Goal: Transaction & Acquisition: Book appointment/travel/reservation

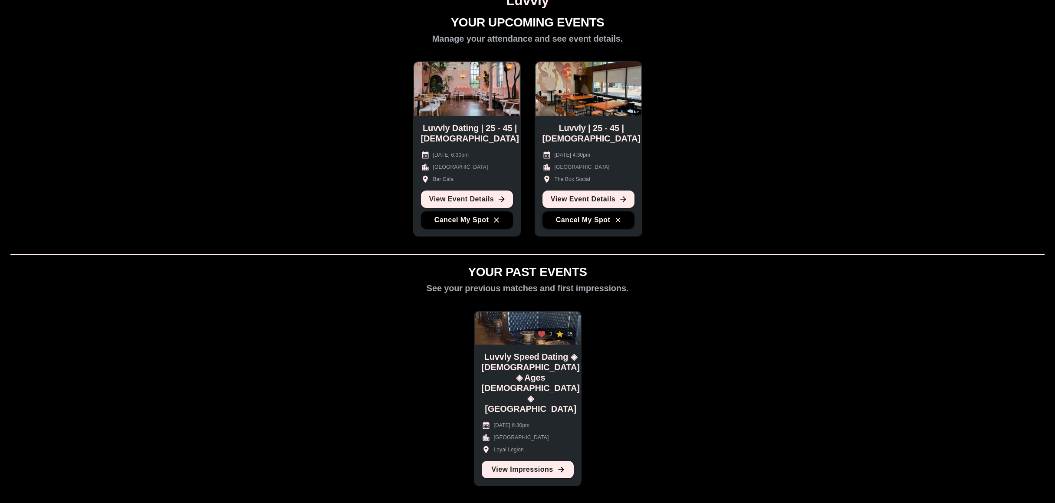
scroll to position [65, 0]
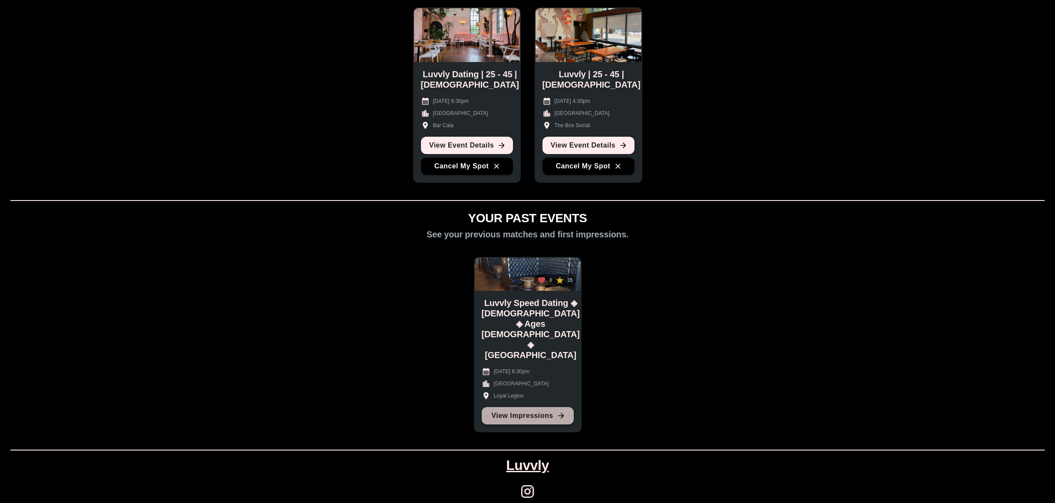
click at [532, 323] on link "View Impressions" at bounding box center [528, 415] width 92 height 17
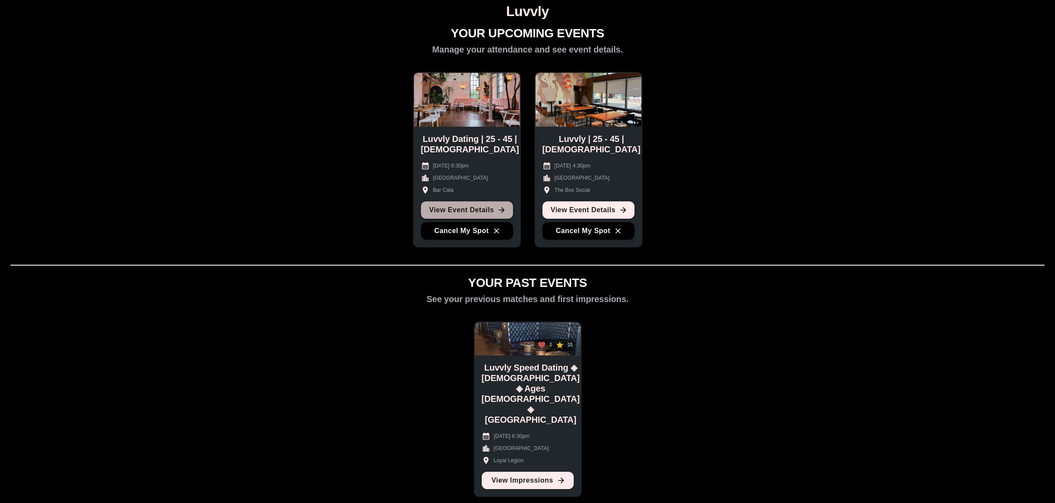
click at [463, 205] on link "View Event Details" at bounding box center [467, 209] width 92 height 17
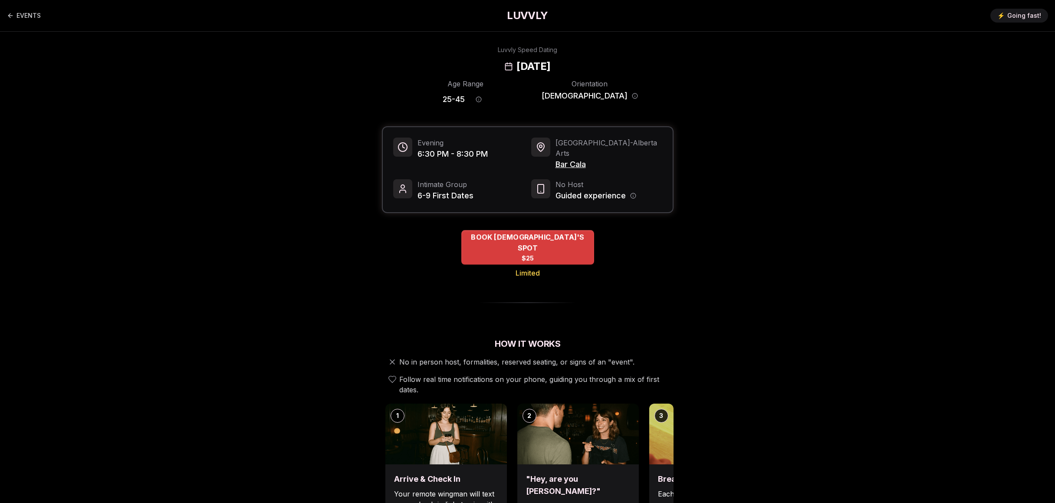
click at [540, 237] on div "BOOK QUEER MEN'S SPOT $25" at bounding box center [527, 247] width 133 height 35
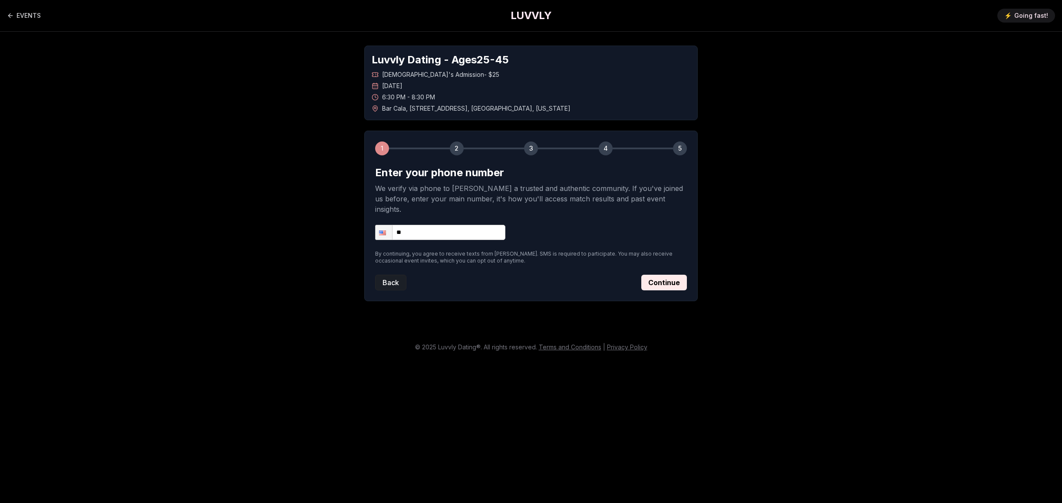
click at [386, 275] on button "Back" at bounding box center [390, 283] width 31 height 16
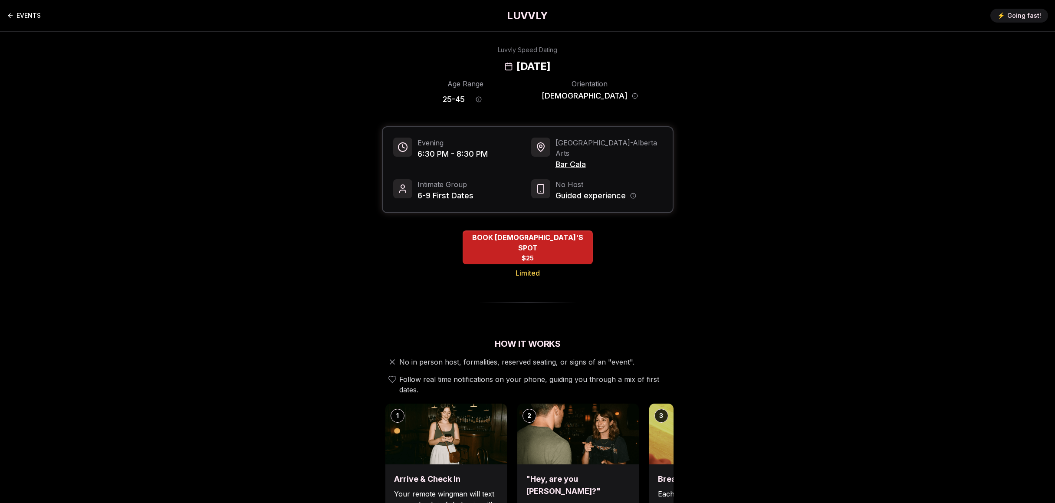
click at [25, 15] on link "EVENTS" at bounding box center [24, 15] width 34 height 17
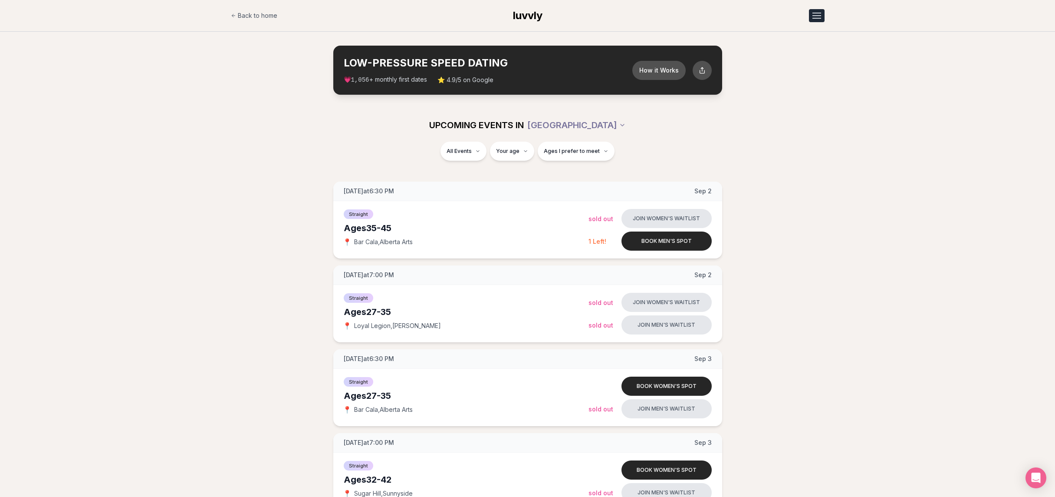
click at [814, 16] on div "Open menu" at bounding box center [817, 15] width 9 height 1
click at [814, 16] on button "Open menu" at bounding box center [817, 15] width 16 height 13
click at [797, 56] on link "Member Login" at bounding box center [794, 53] width 60 height 16
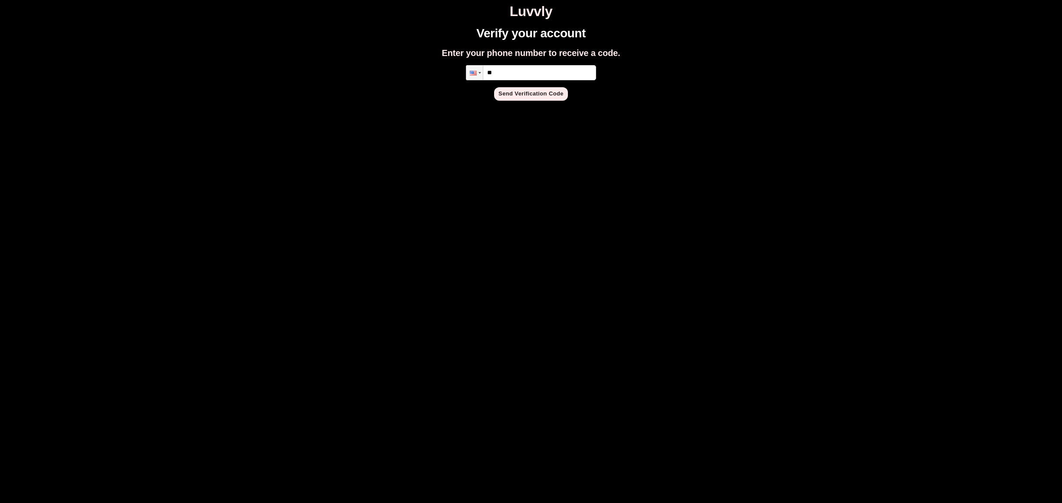
click at [520, 76] on input "**" at bounding box center [531, 72] width 130 height 15
type input "**********"
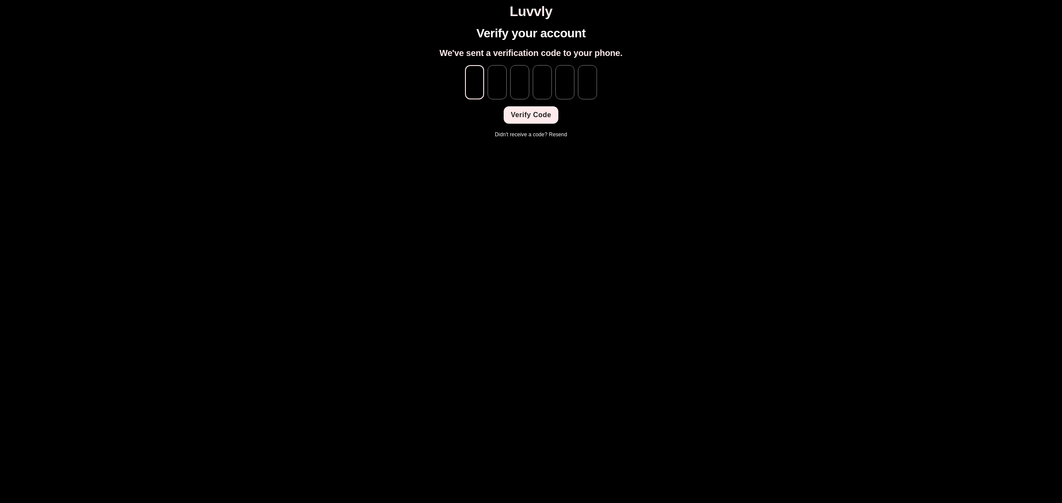
type input "*"
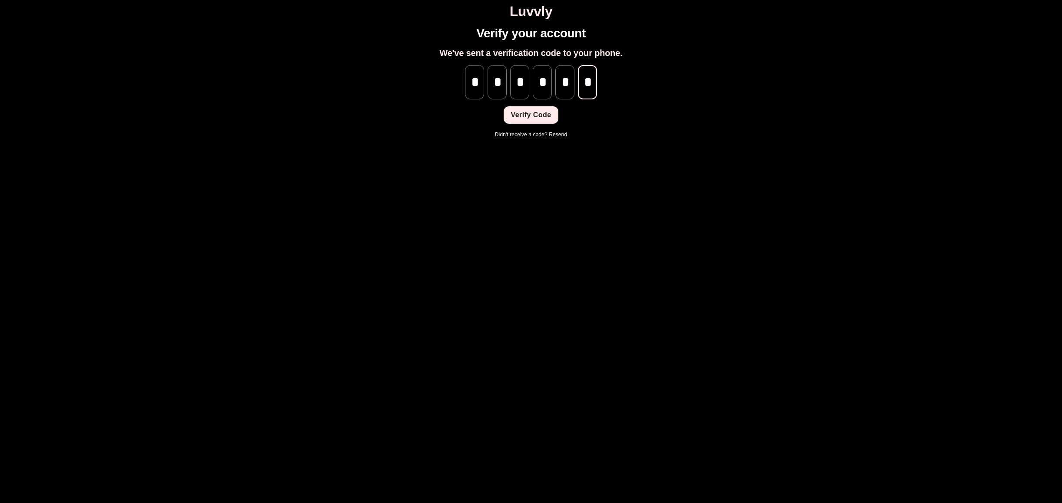
scroll to position [0, 0]
type input "*"
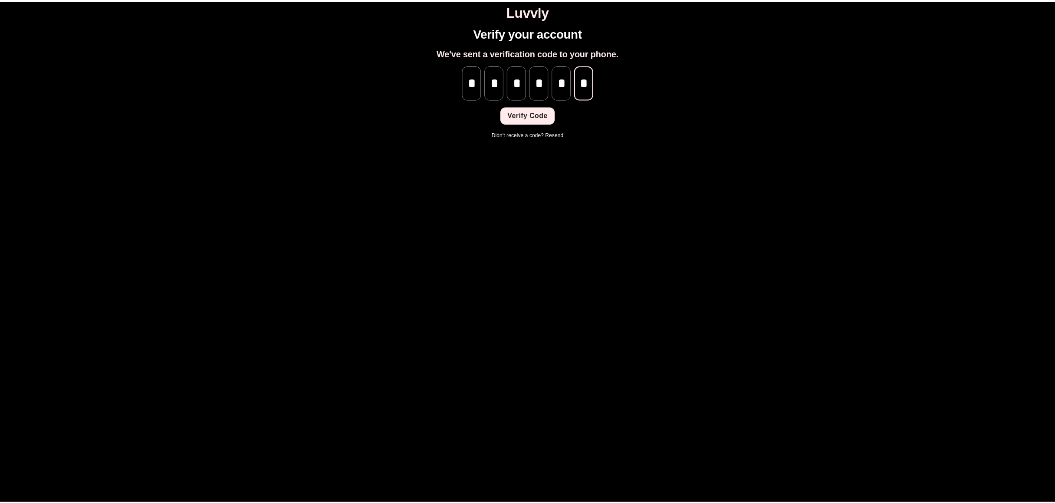
scroll to position [0, 0]
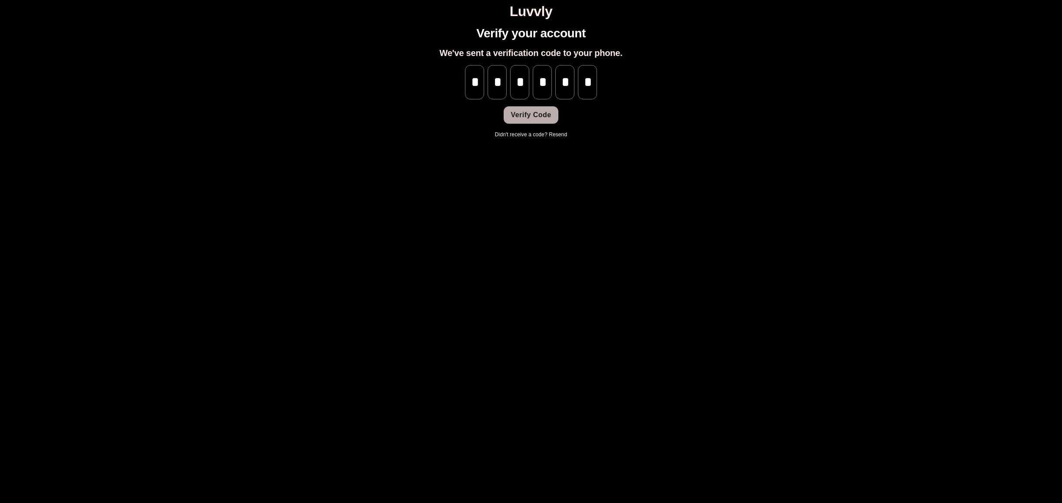
click at [532, 113] on button "Verify Code" at bounding box center [531, 114] width 54 height 17
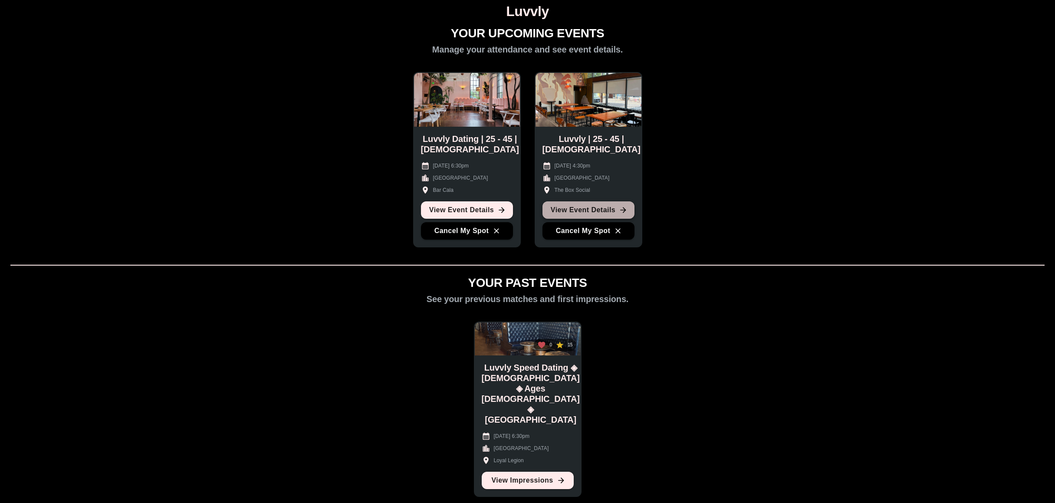
click at [568, 209] on link "View Event Details" at bounding box center [589, 209] width 92 height 17
click at [471, 211] on link "View Event Details" at bounding box center [467, 209] width 92 height 17
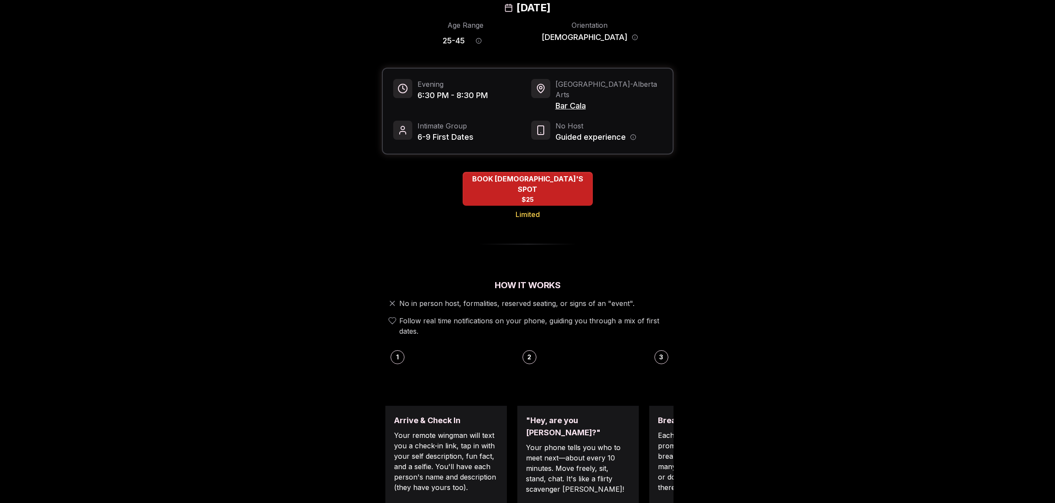
scroll to position [155, 0]
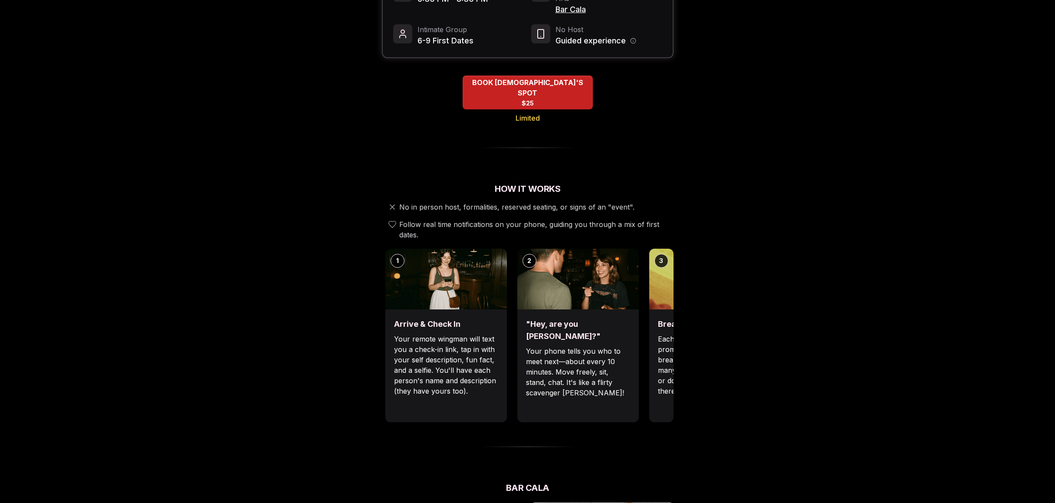
click at [656, 342] on div "Break the ice with prompts Each date will have new convo prompts on screen to h…" at bounding box center [710, 366] width 122 height 113
click at [660, 254] on div "3" at bounding box center [662, 261] width 14 height 14
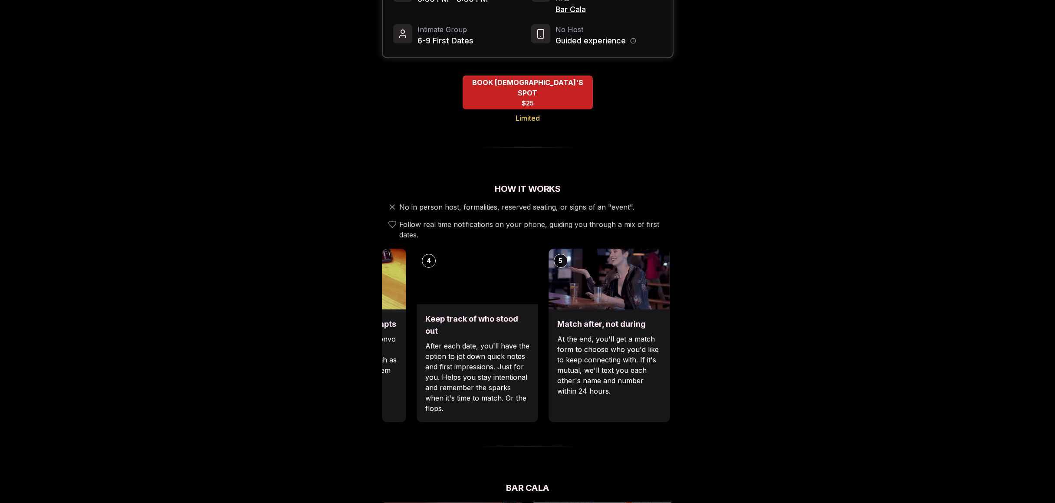
click at [238, 319] on div "Luvvly Speed Dating [DATE] Age Range 25 - 45 Orientation [DEMOGRAPHIC_DATA] Eve…" at bounding box center [528, 435] width 594 height 1088
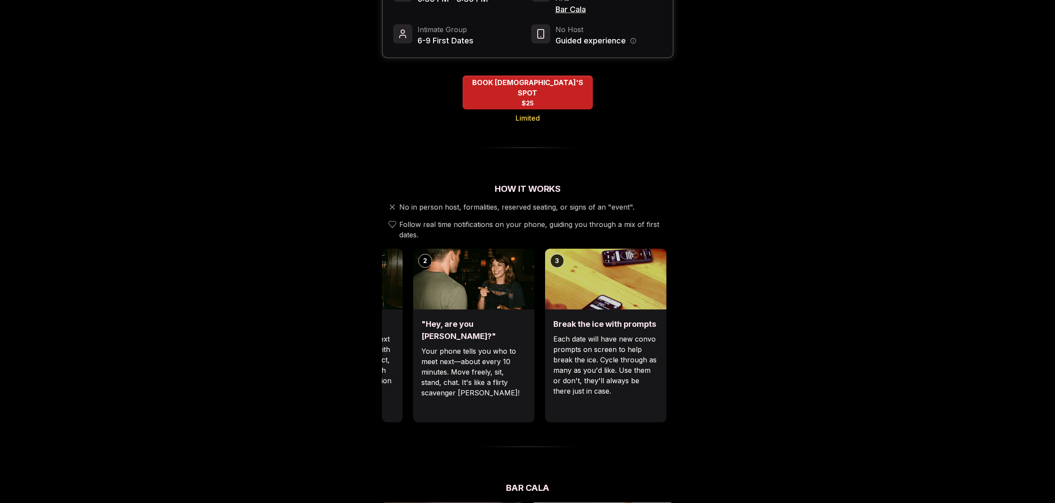
click at [744, 328] on div "Luvvly Speed Dating [DATE] Age Range 25 - 45 Orientation [DEMOGRAPHIC_DATA] Eve…" at bounding box center [528, 435] width 594 height 1088
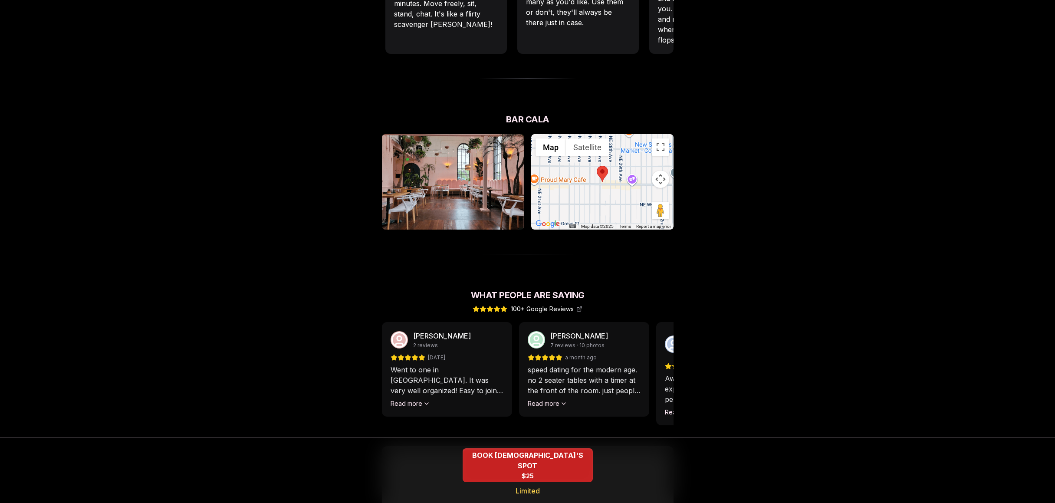
scroll to position [674, 0]
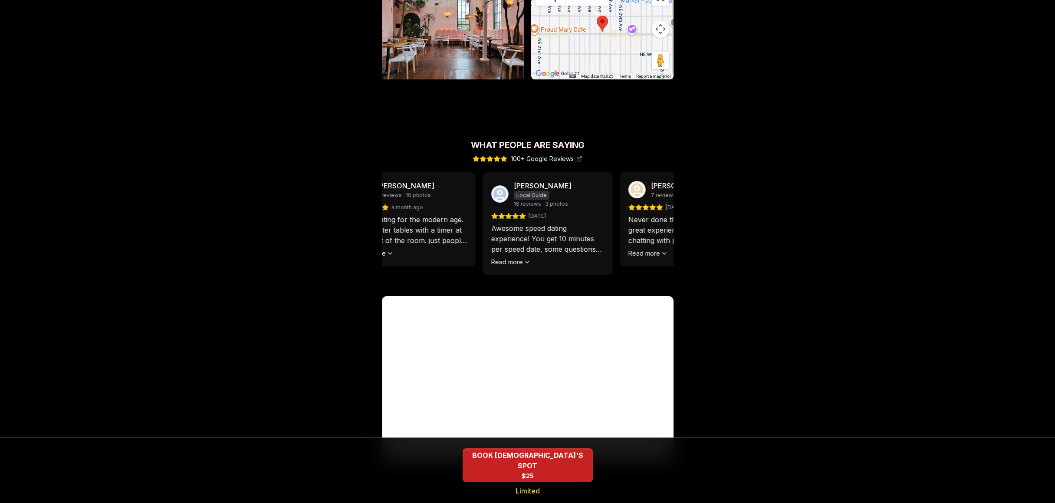
click at [412, 214] on div "speed dating for the modern age. no 2 seater tables with a timer at the front o…" at bounding box center [410, 235] width 113 height 43
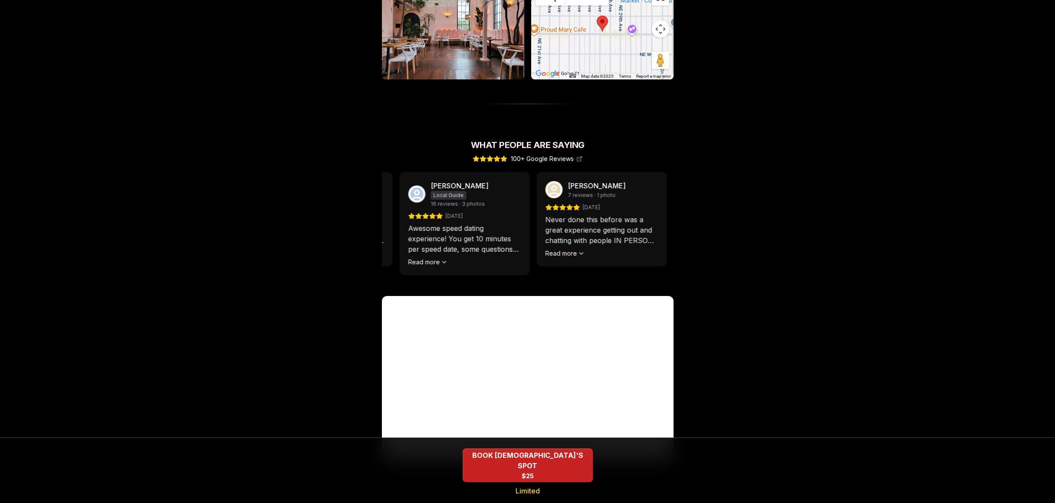
click at [491, 225] on p "Awesome speed dating experience! You get 10 minutes per speed date, some questi…" at bounding box center [464, 238] width 113 height 31
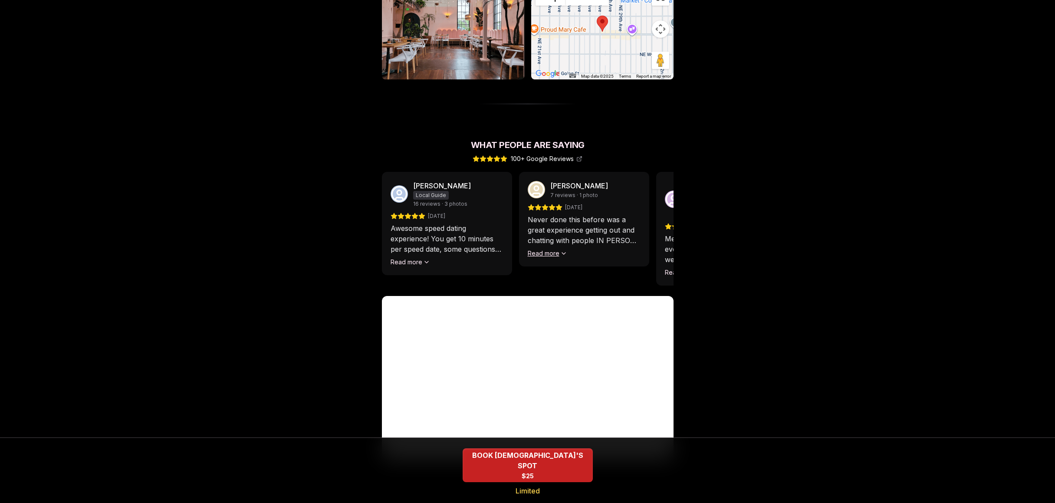
click at [560, 250] on icon at bounding box center [563, 253] width 7 height 7
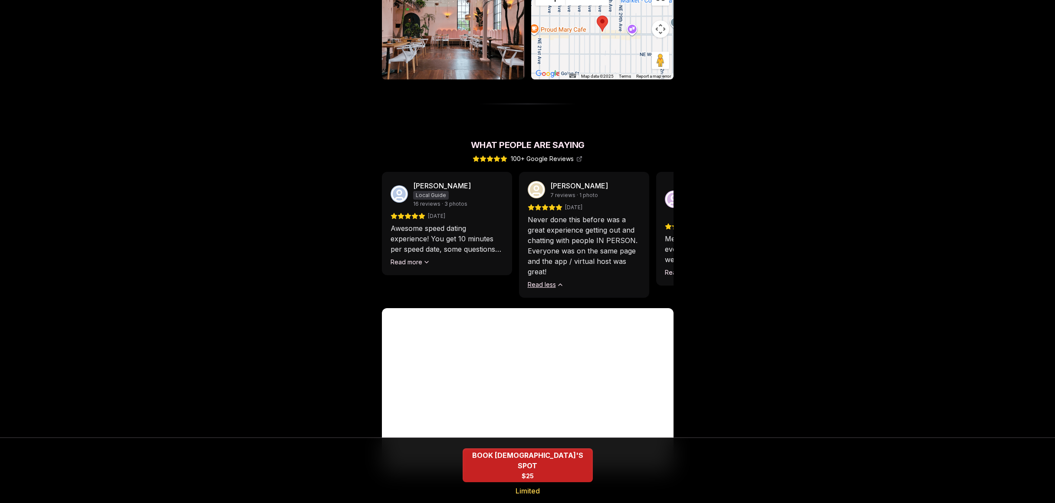
scroll to position [685, 0]
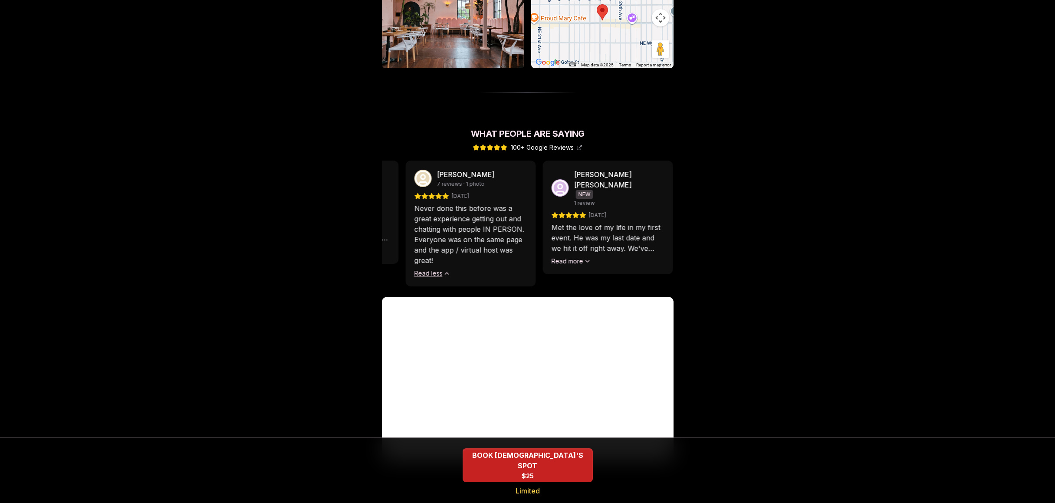
click at [499, 205] on p "Never done this before was a great experience getting out and chatting with peo…" at bounding box center [470, 234] width 113 height 63
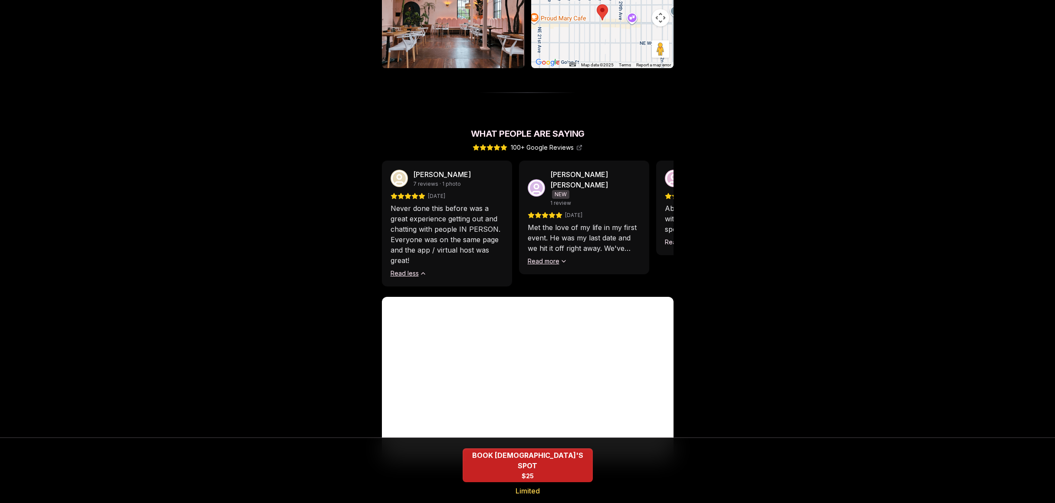
click at [560, 258] on icon at bounding box center [563, 261] width 7 height 7
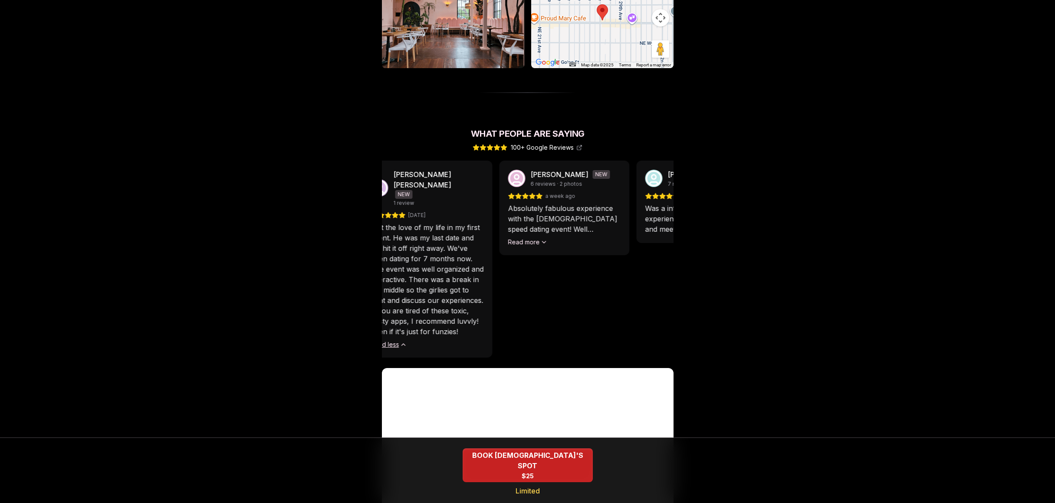
click at [436, 239] on p "Met the love of my life in my first event. He was my last date and we hit it of…" at bounding box center [427, 279] width 113 height 115
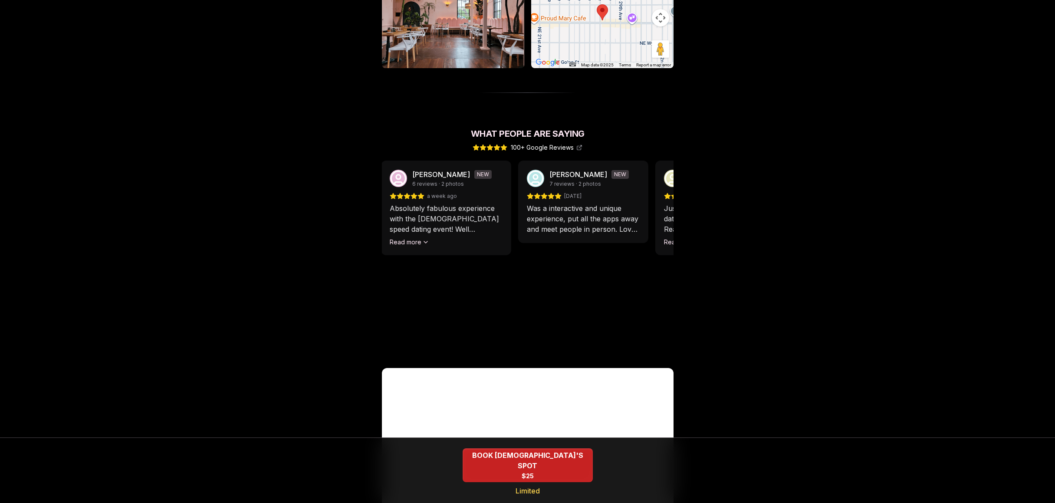
click at [451, 219] on div "Absolutely fabulous experience with the [DEMOGRAPHIC_DATA] speed dating event! …" at bounding box center [445, 224] width 113 height 43
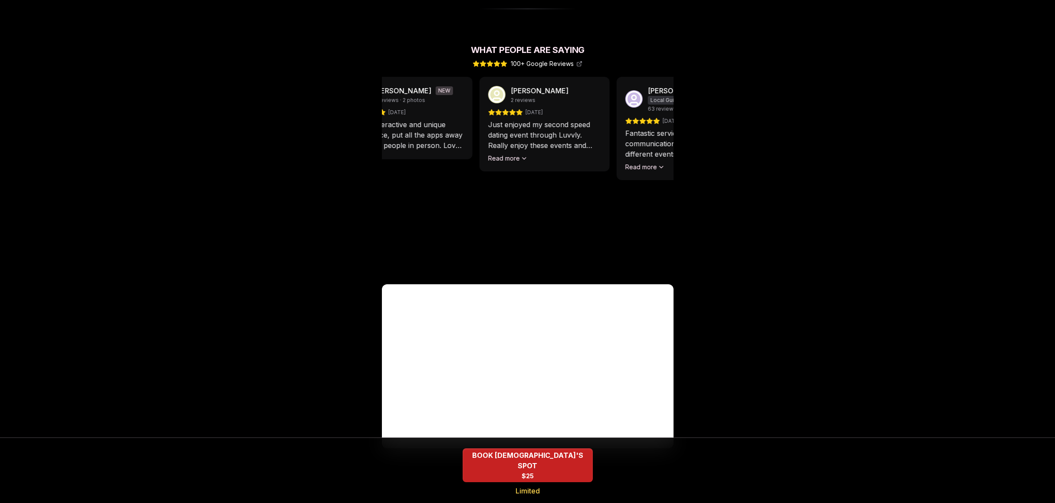
click at [422, 126] on p "Was a interactive and unique experience, put all the apps away and meet people …" at bounding box center [407, 134] width 113 height 31
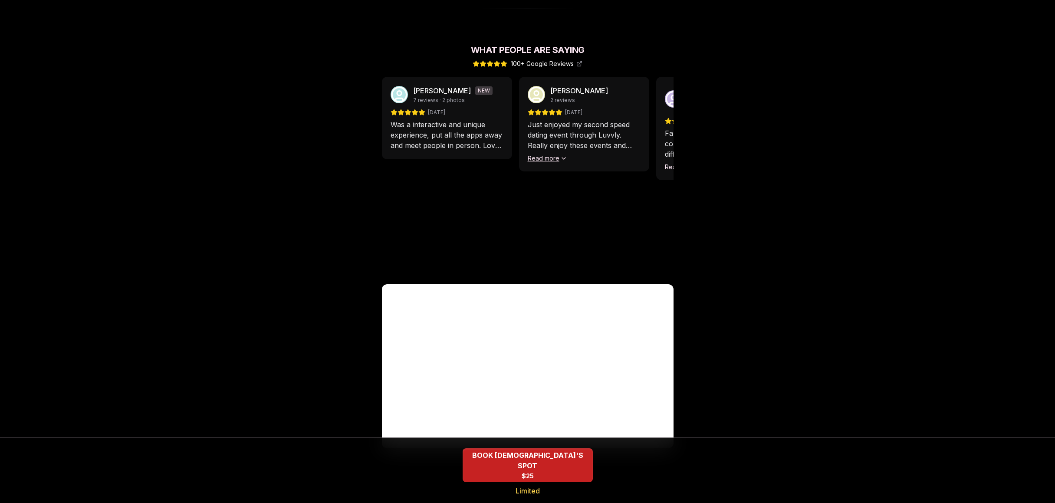
click at [560, 155] on icon at bounding box center [563, 158] width 7 height 7
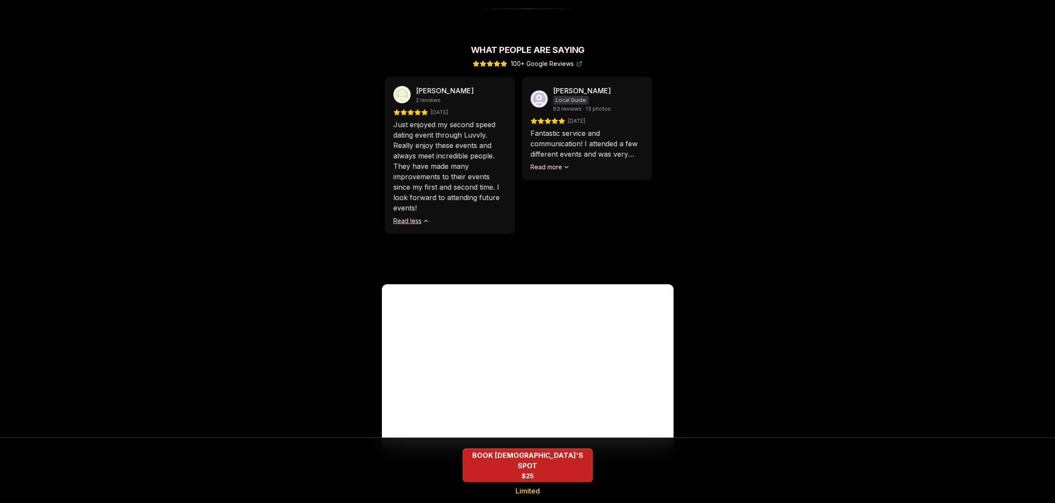
click at [431, 161] on p "Just enjoyed my second speed dating event through Luvvly. Really enjoy these ev…" at bounding box center [449, 166] width 113 height 94
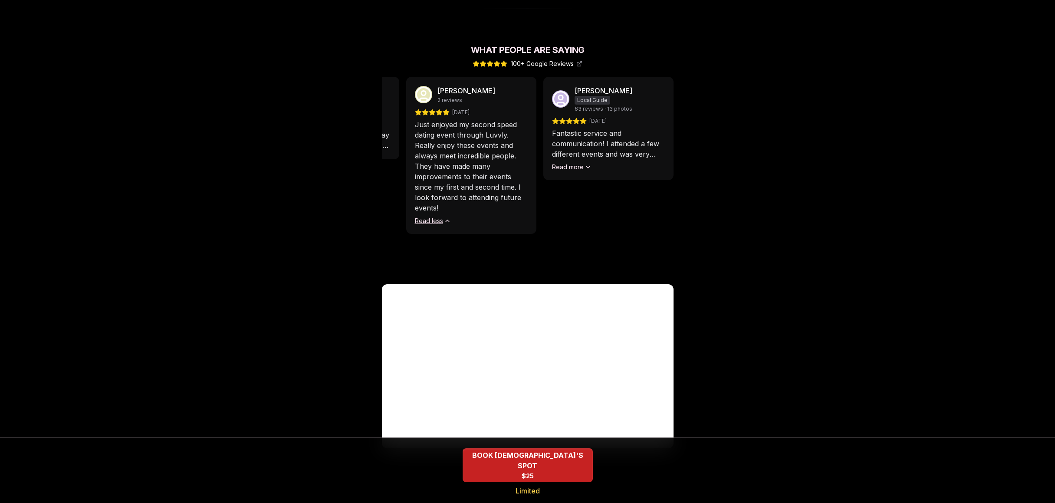
click at [583, 155] on div "[PERSON_NAME] Local Guide 63 reviews · 13 photos [DATE] Fantastic service and c…" at bounding box center [608, 128] width 130 height 103
click at [581, 163] on button "Read more" at bounding box center [572, 167] width 40 height 9
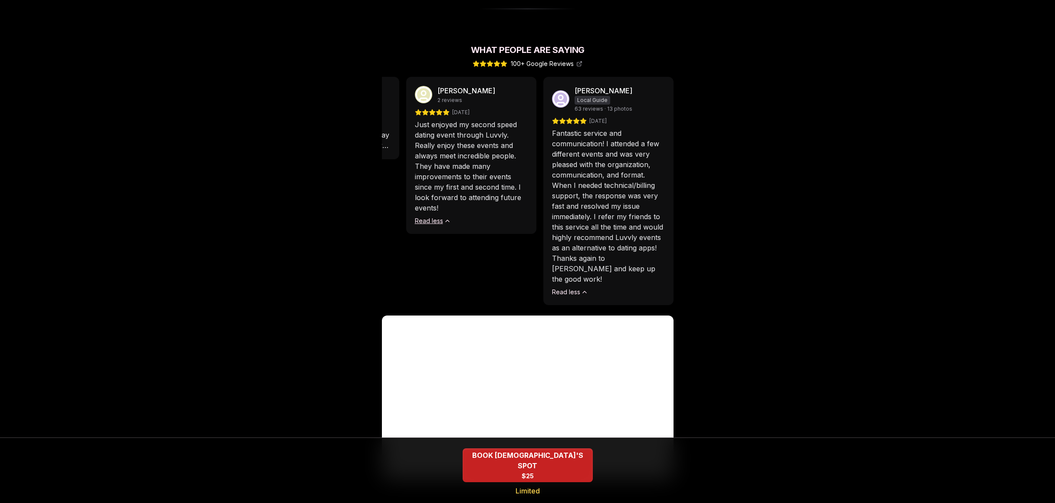
scroll to position [790, 0]
